Goal: Information Seeking & Learning: Learn about a topic

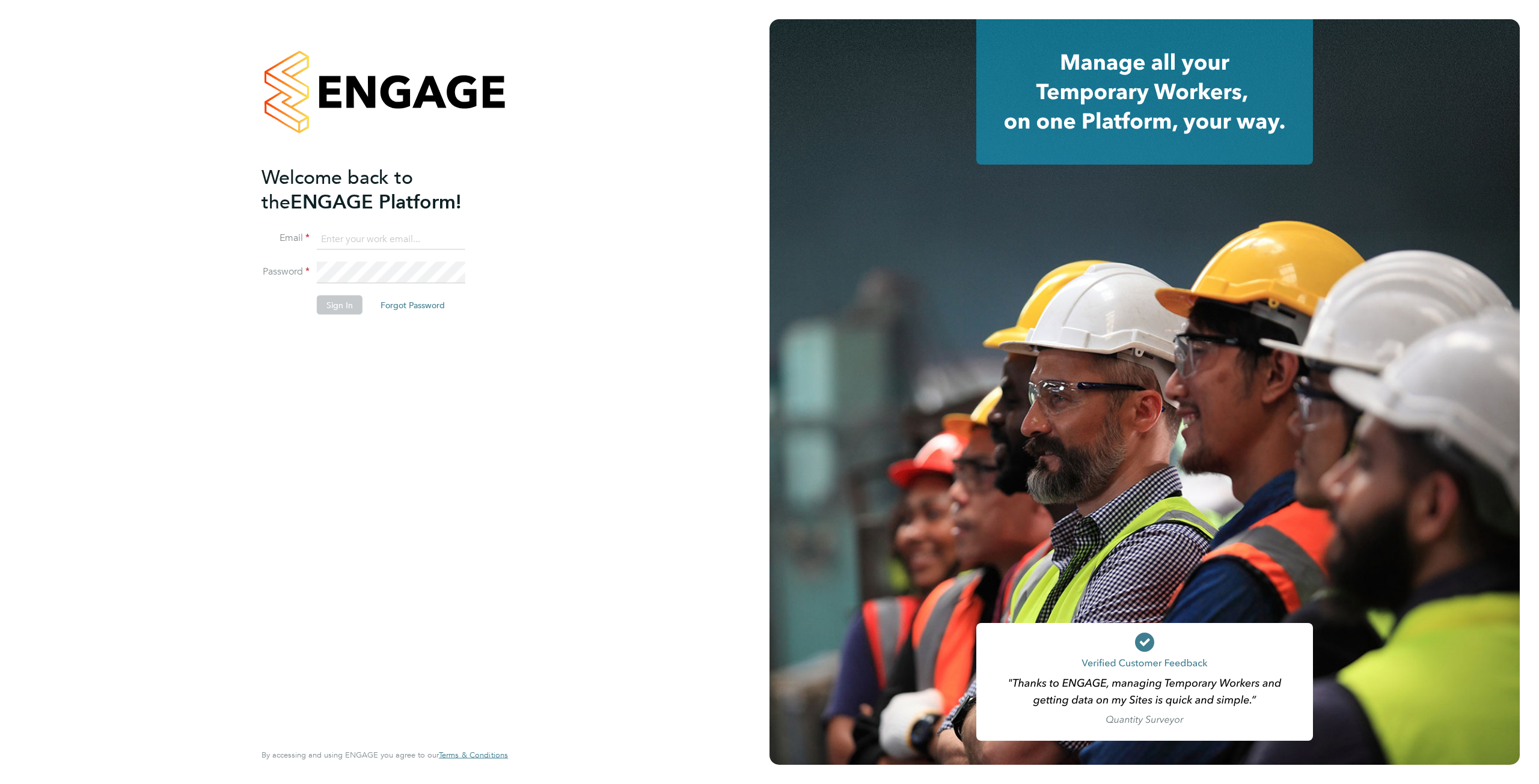
type input "sam.skelton@pretiumresourcing.co.uk"
click at [342, 311] on button "Sign In" at bounding box center [340, 304] width 46 height 19
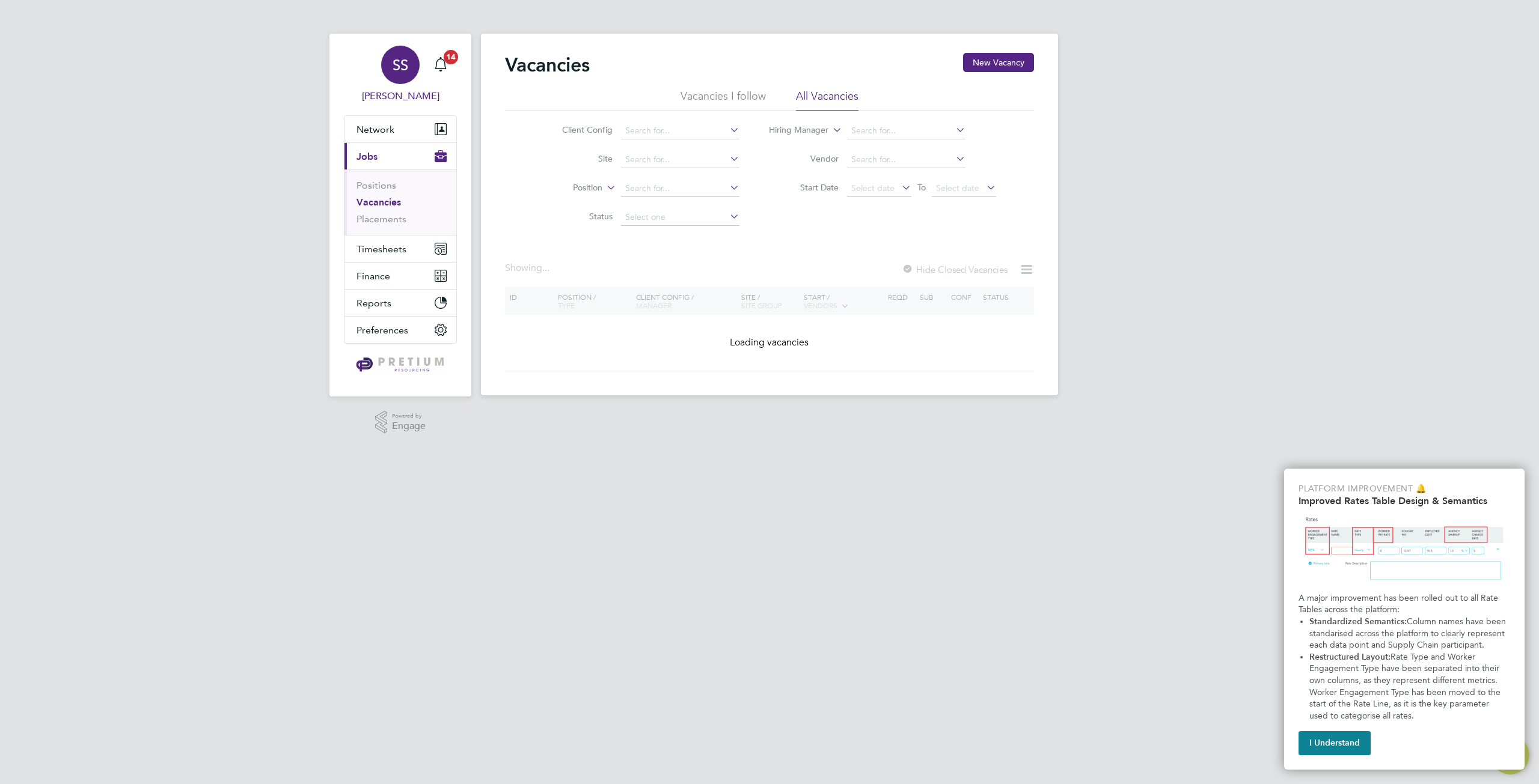
click at [410, 79] on div "SS" at bounding box center [400, 65] width 38 height 38
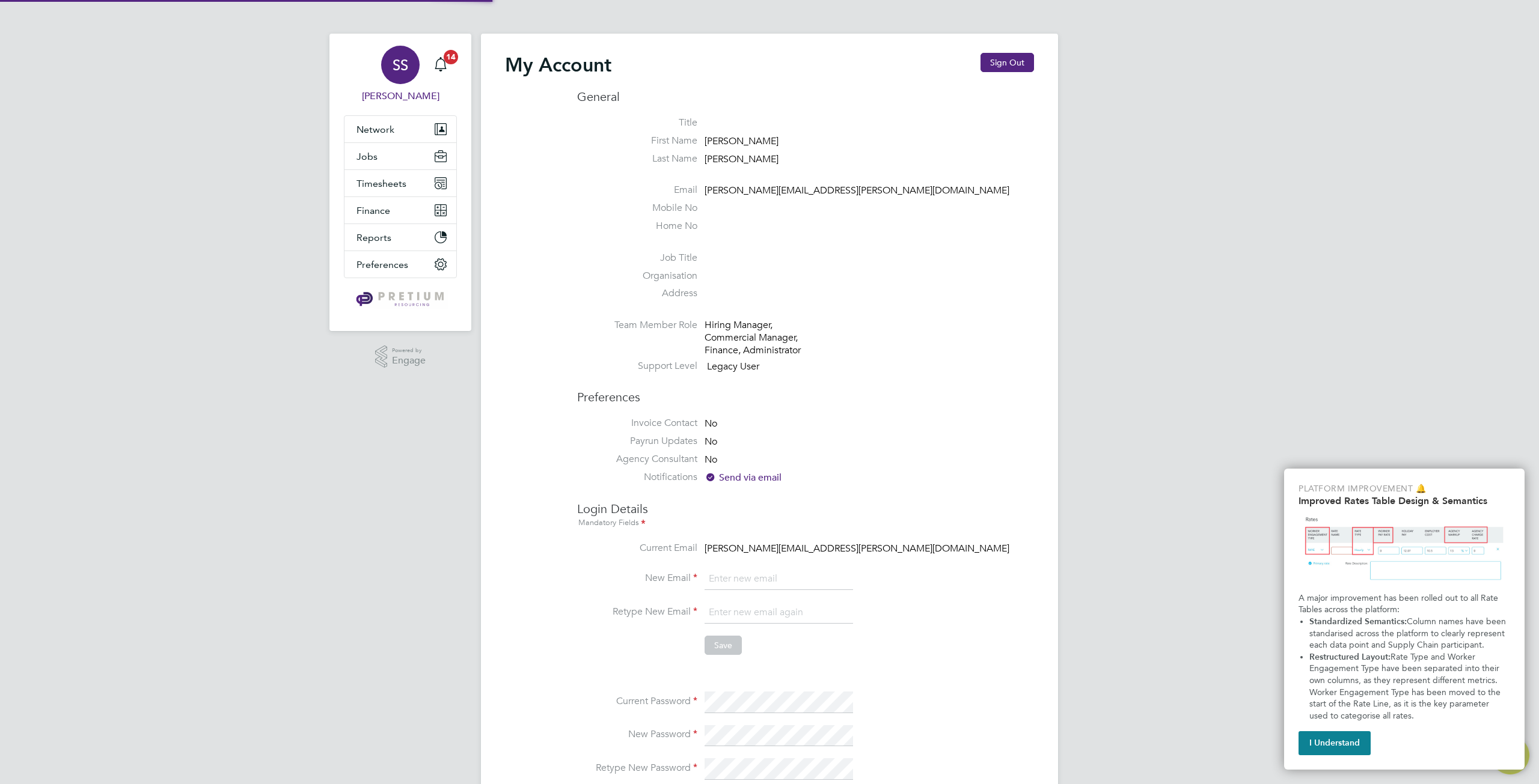
type input "sam.skelton@pretiumresourcing.co.uk"
click at [1014, 65] on button "Sign Out" at bounding box center [1007, 62] width 53 height 19
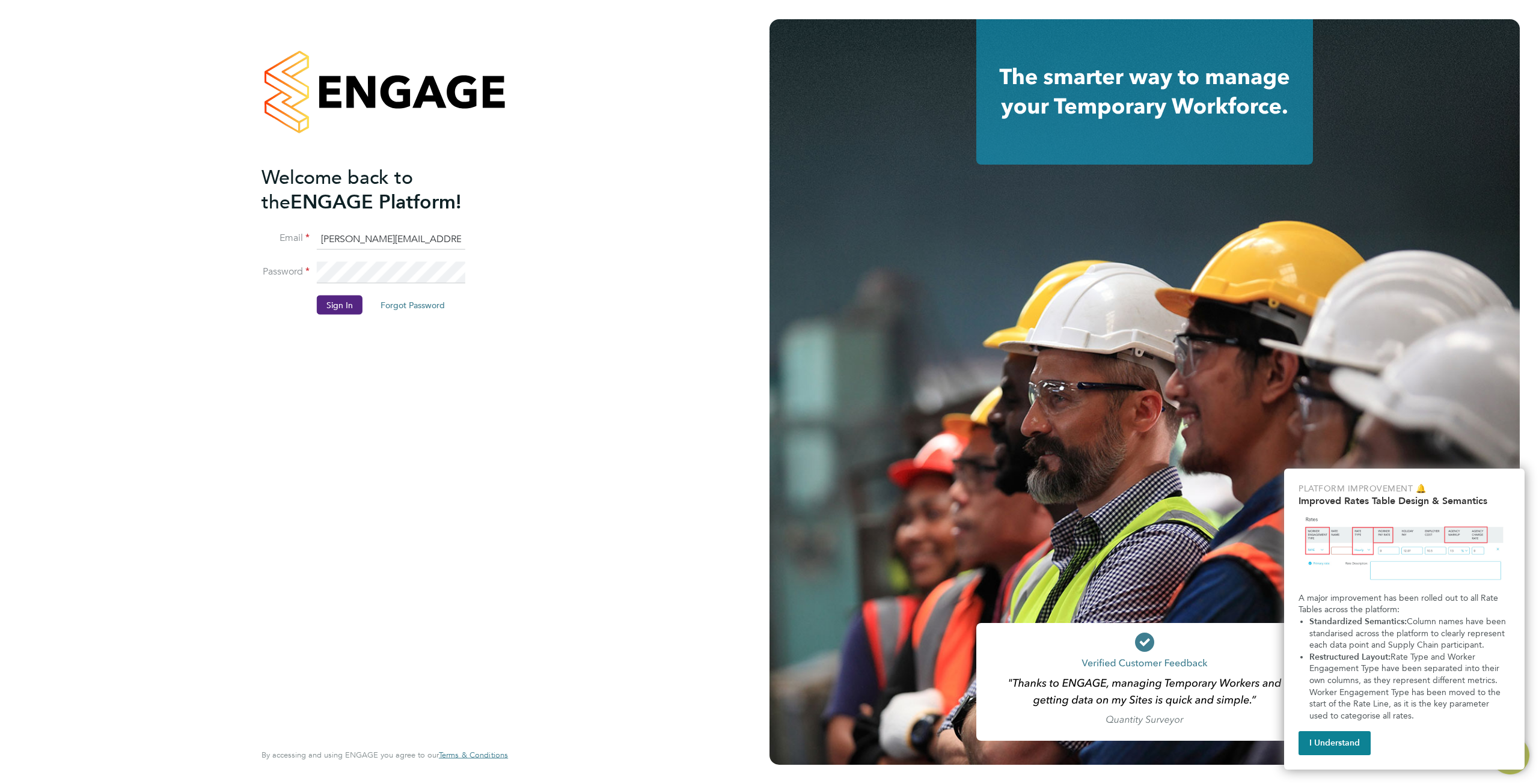
click at [423, 240] on input "sam.skelton@pretiumresourcing.co.uk" at bounding box center [391, 239] width 148 height 21
type input "ABMfacility@pretiumresourcing.co.uk"
click at [342, 306] on button "Sign In" at bounding box center [340, 304] width 46 height 19
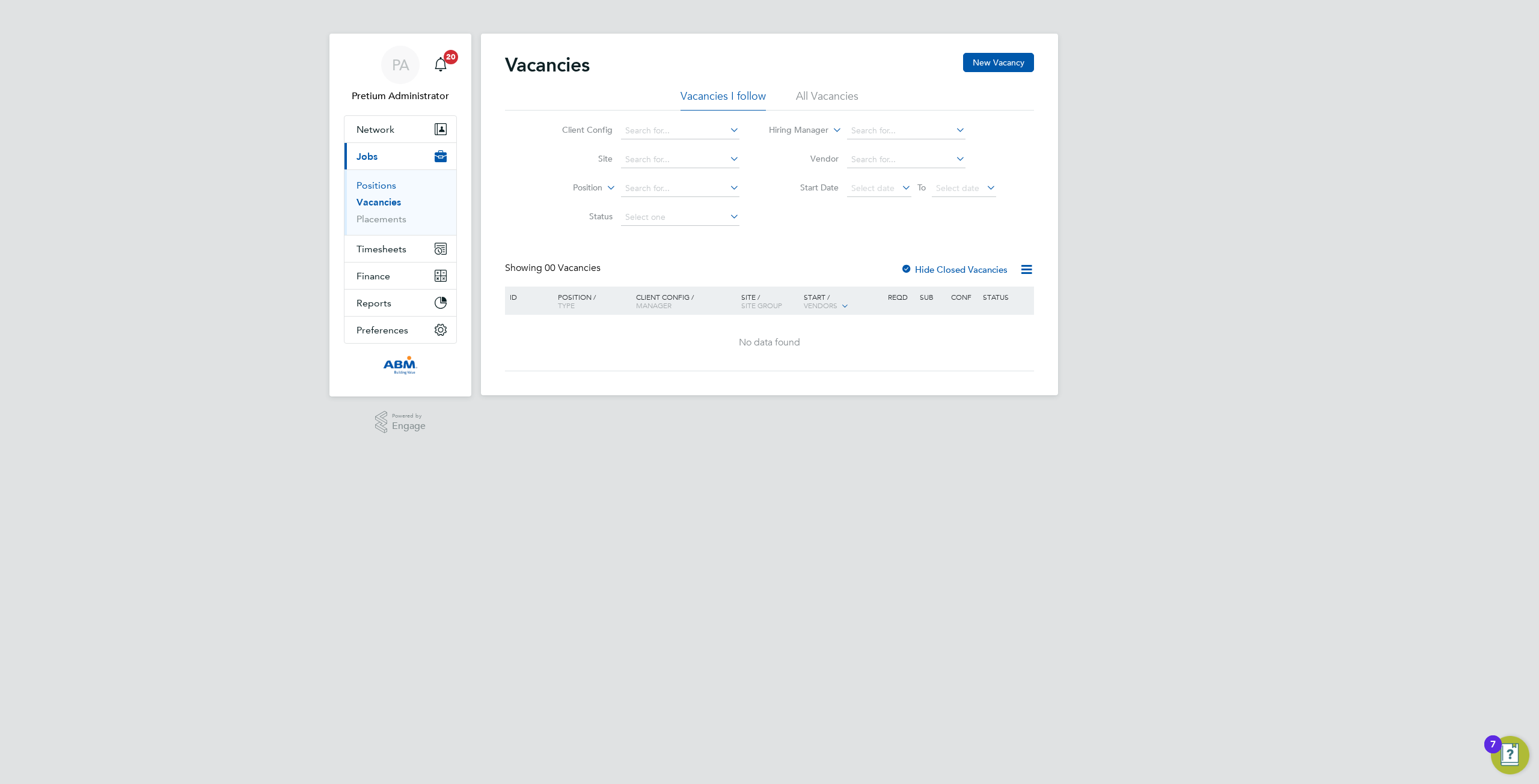
click at [374, 185] on link "Positions" at bounding box center [376, 185] width 40 height 11
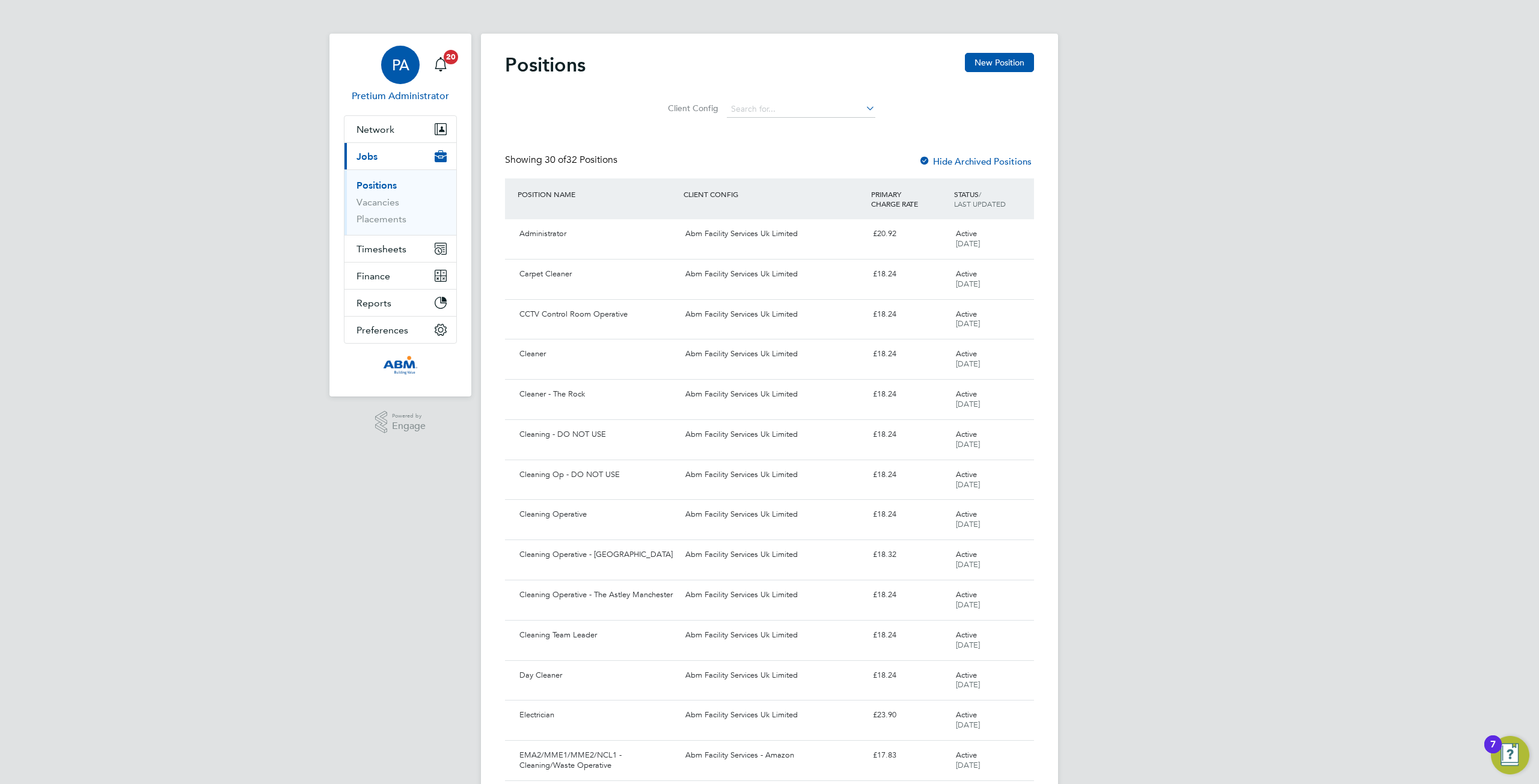
click at [405, 72] on span "PA" at bounding box center [401, 65] width 18 height 16
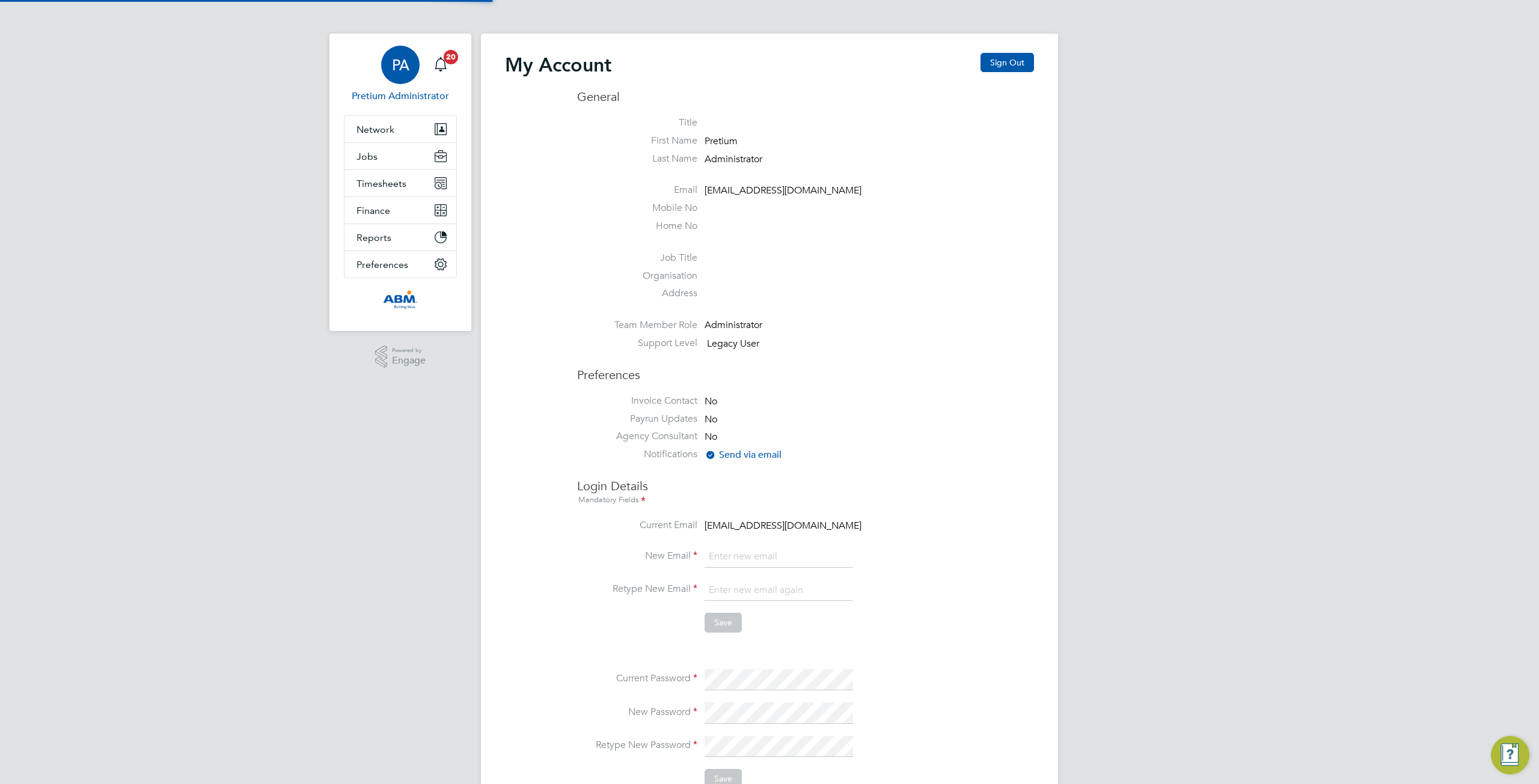
type input "ABMfacility@pretiumresourcing.co.uk"
click at [368, 133] on span "Network" at bounding box center [375, 130] width 38 height 11
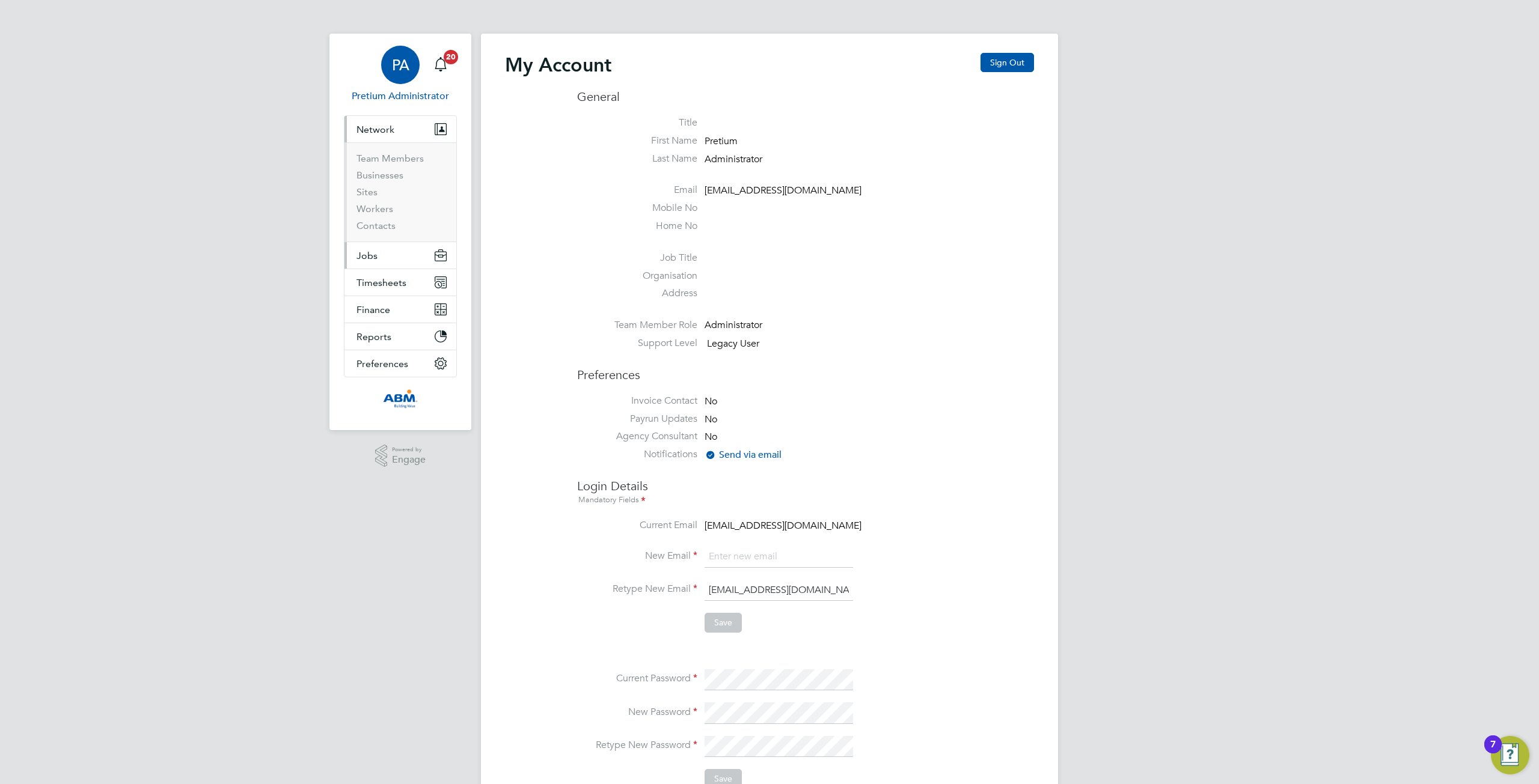
click at [365, 260] on span "Jobs" at bounding box center [367, 256] width 21 height 11
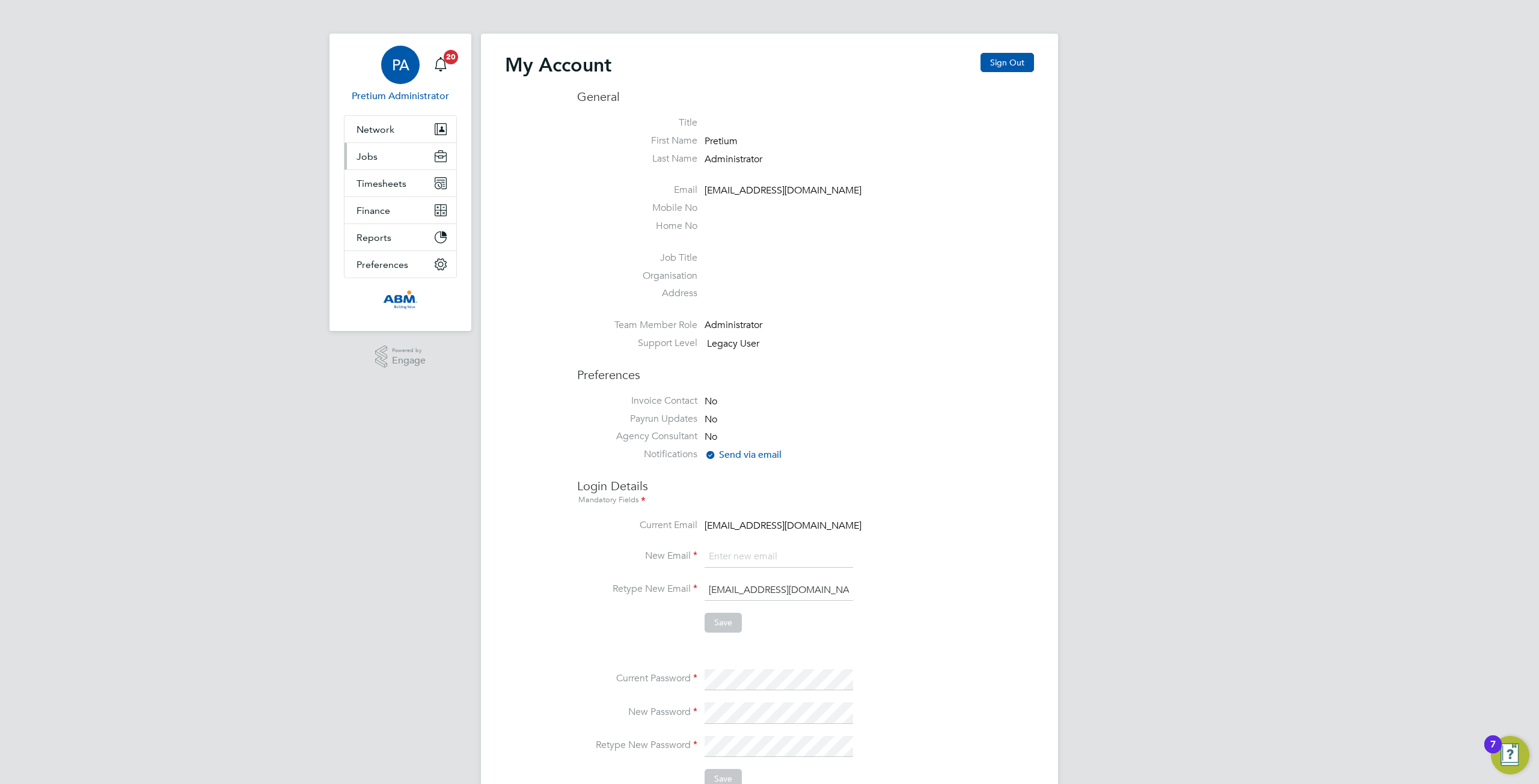
click at [379, 158] on button "Jobs" at bounding box center [401, 156] width 112 height 26
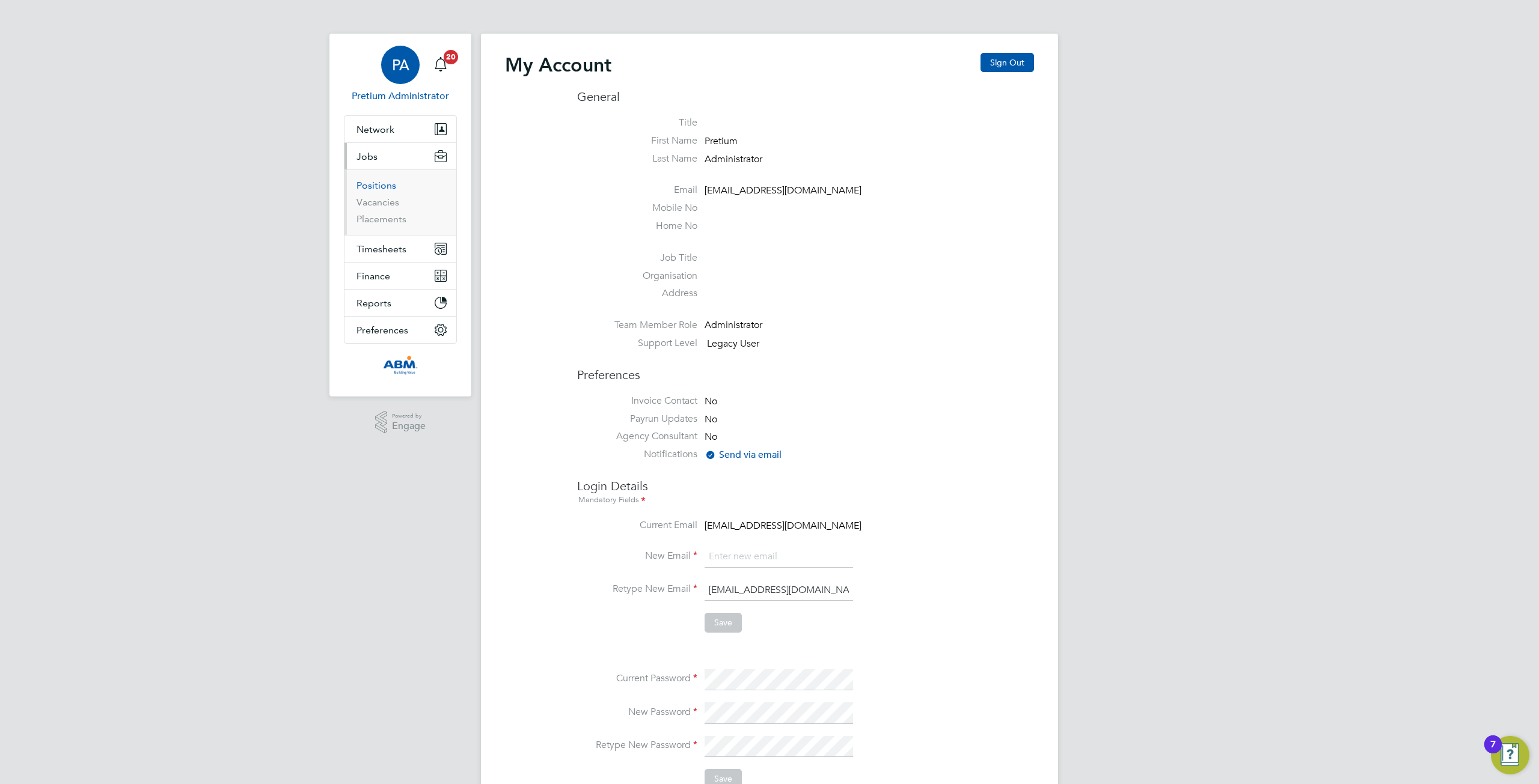
click at [386, 187] on link "Positions" at bounding box center [376, 185] width 40 height 11
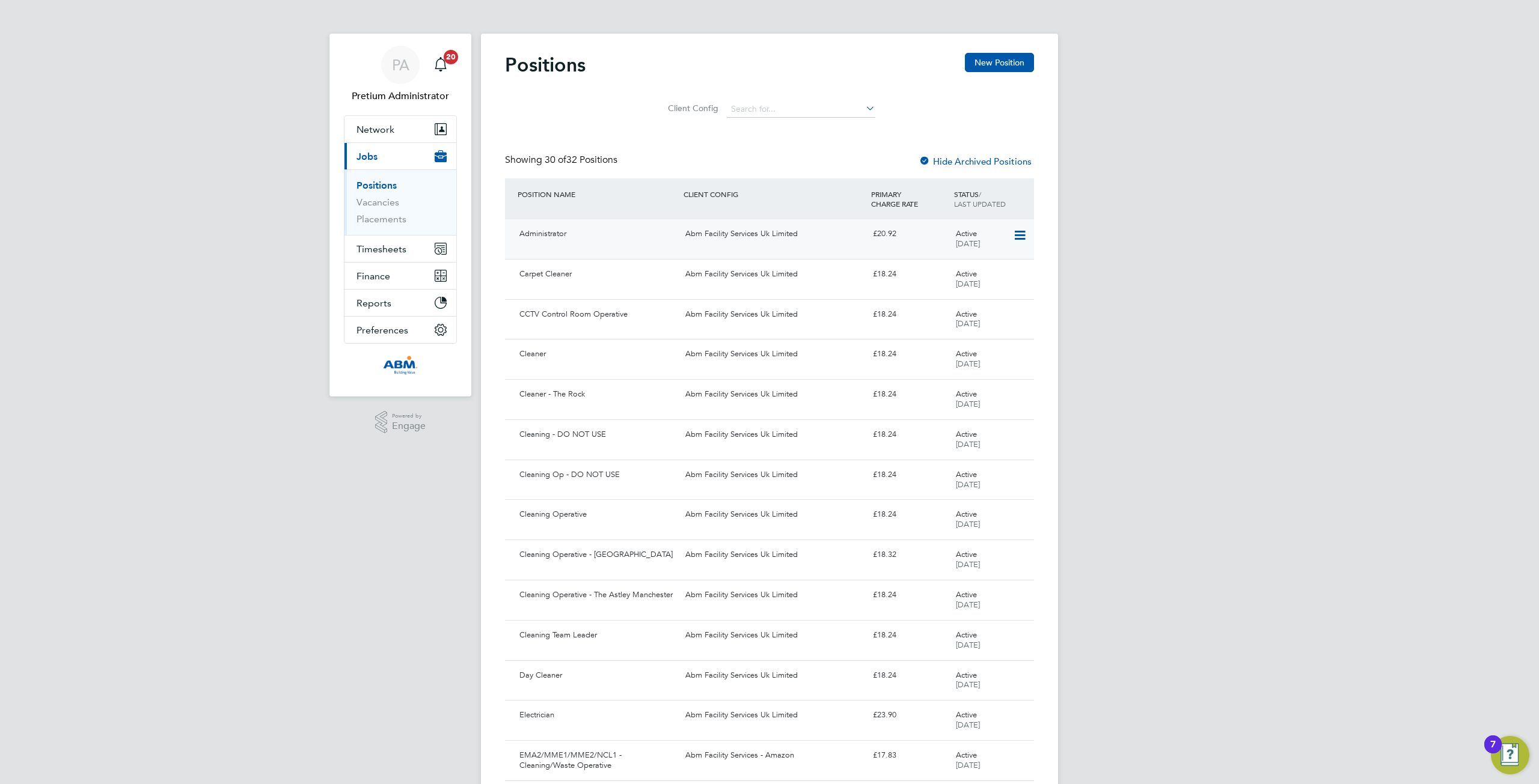
click at [762, 242] on div "Abm Facility Services Uk Limited" at bounding box center [774, 235] width 187 height 20
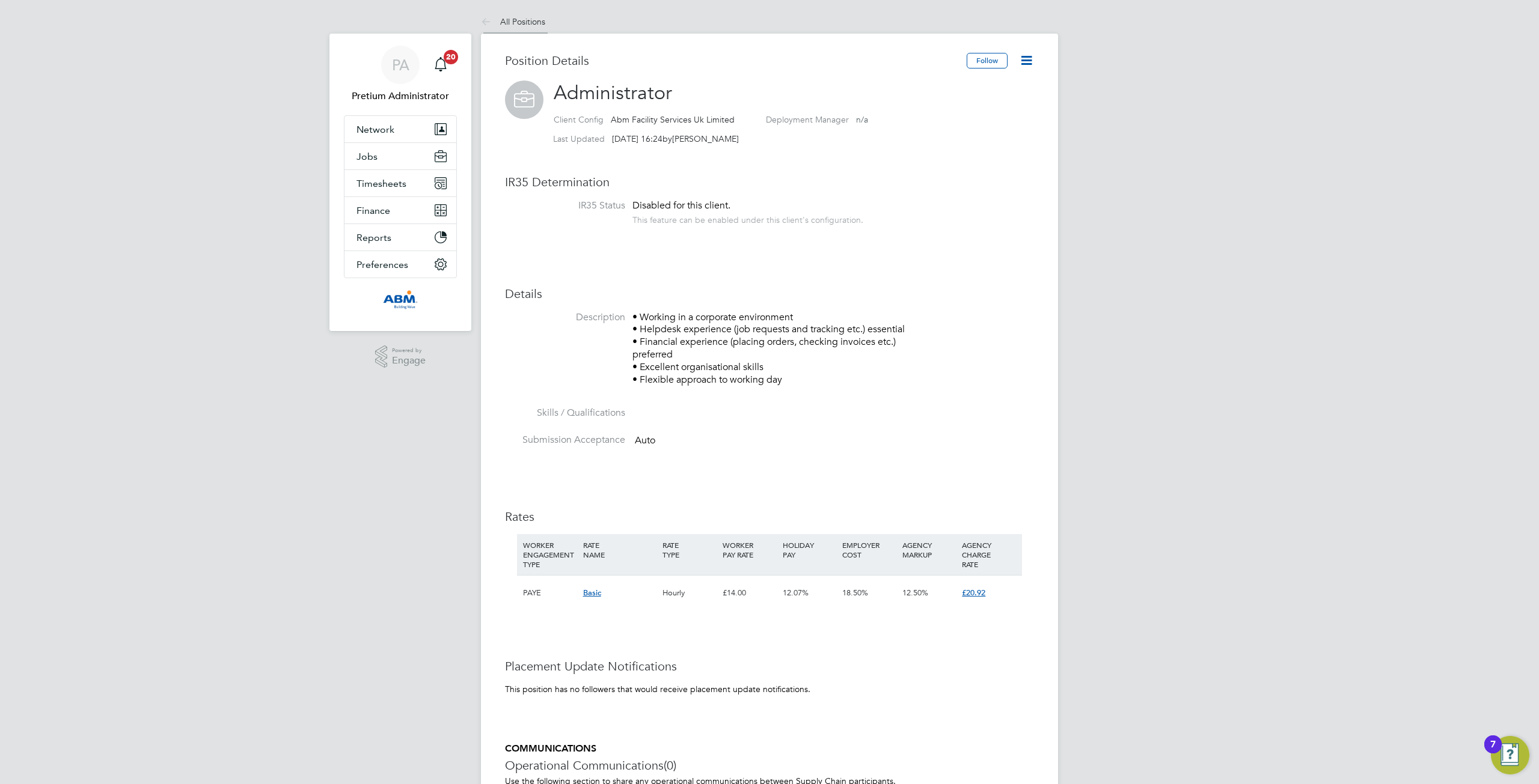
click at [481, 21] on icon at bounding box center [489, 23] width 15 height 15
